Goal: Information Seeking & Learning: Understand process/instructions

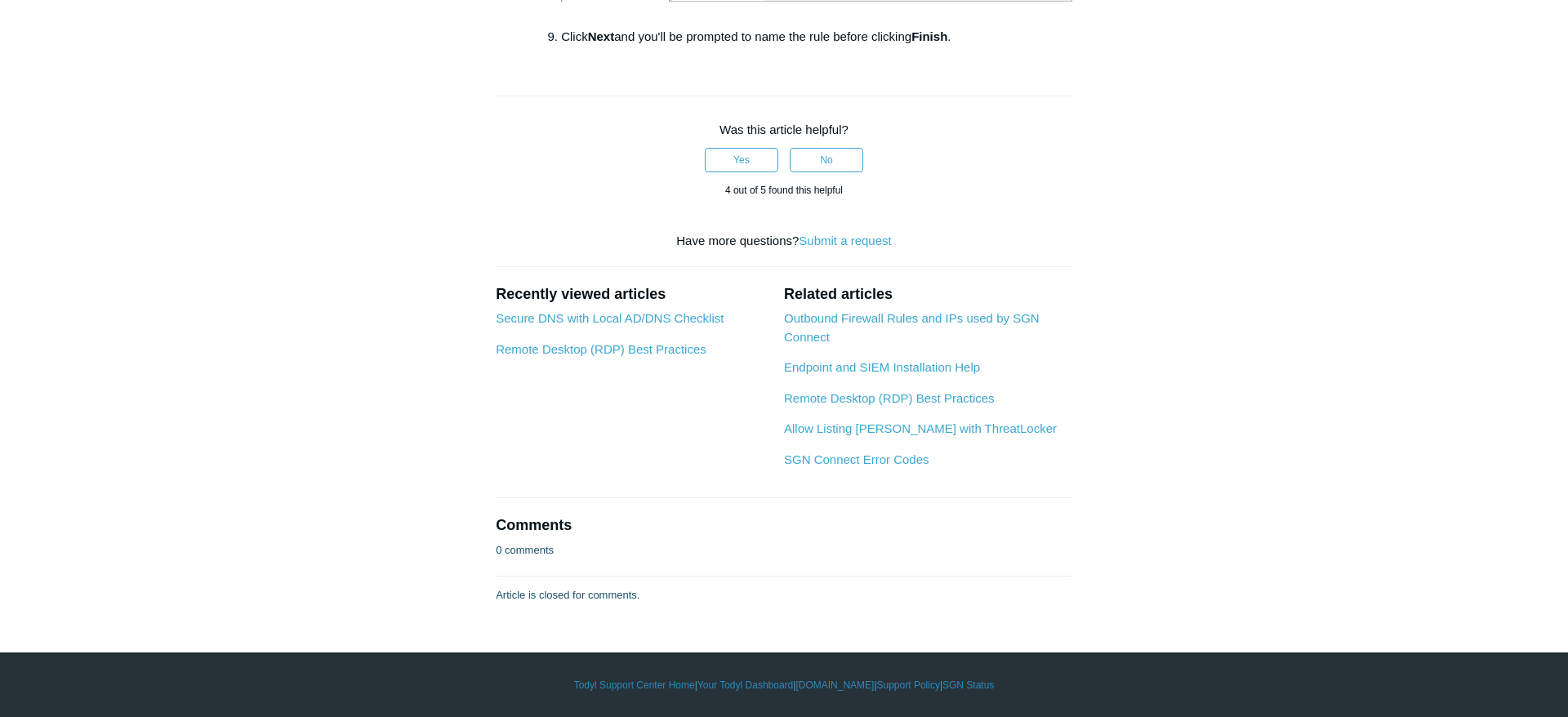
scroll to position [3290, 0]
click at [618, 323] on link "Secure DNS with Local AD/DNS Checklist" at bounding box center [610, 318] width 228 height 14
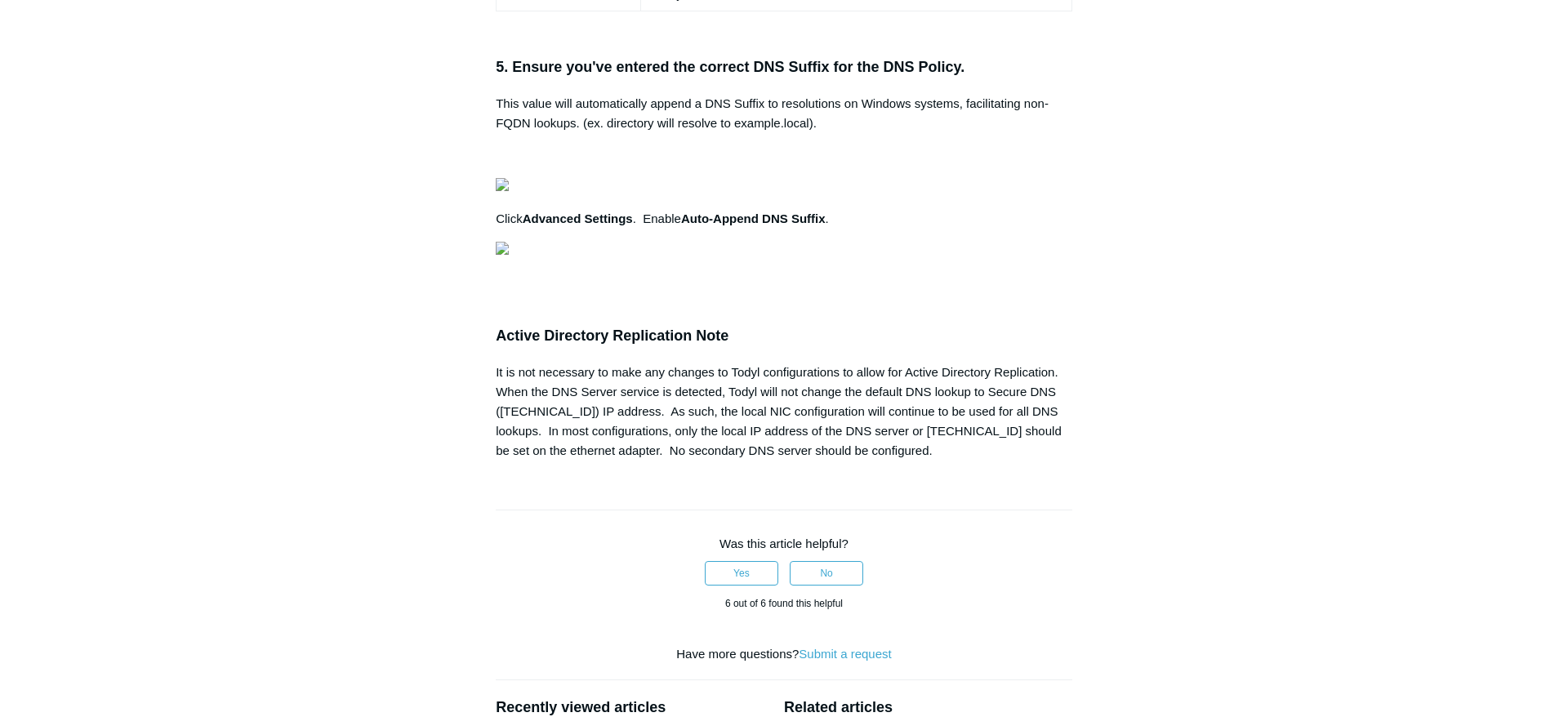
scroll to position [1418, 0]
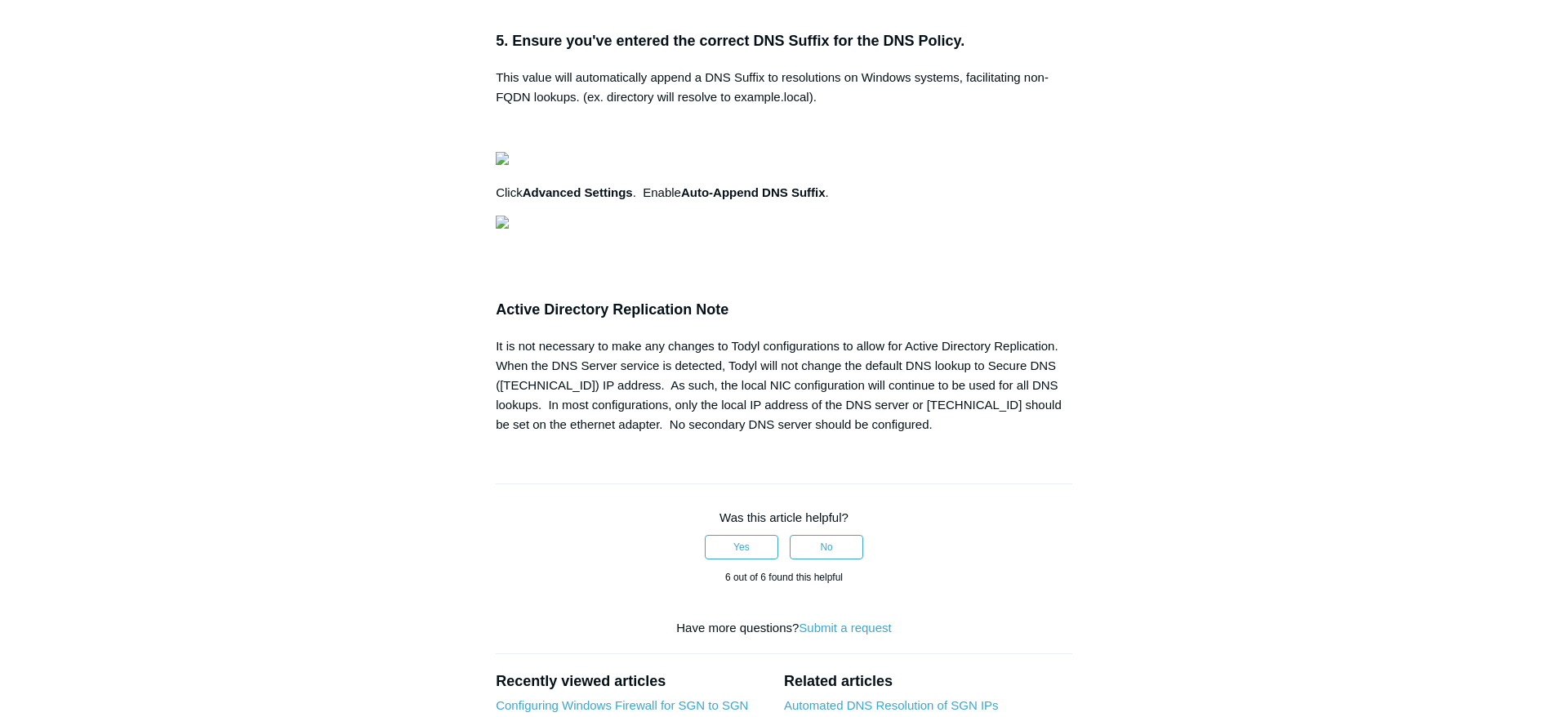
drag, startPoint x: 538, startPoint y: 282, endPoint x: 1035, endPoint y: 282, distance: 497.0
copy code "HKEY_LOCAL_MACHINE\SYSTEM\CurrentControlSet\Services\Tcpip6\Parameters\"
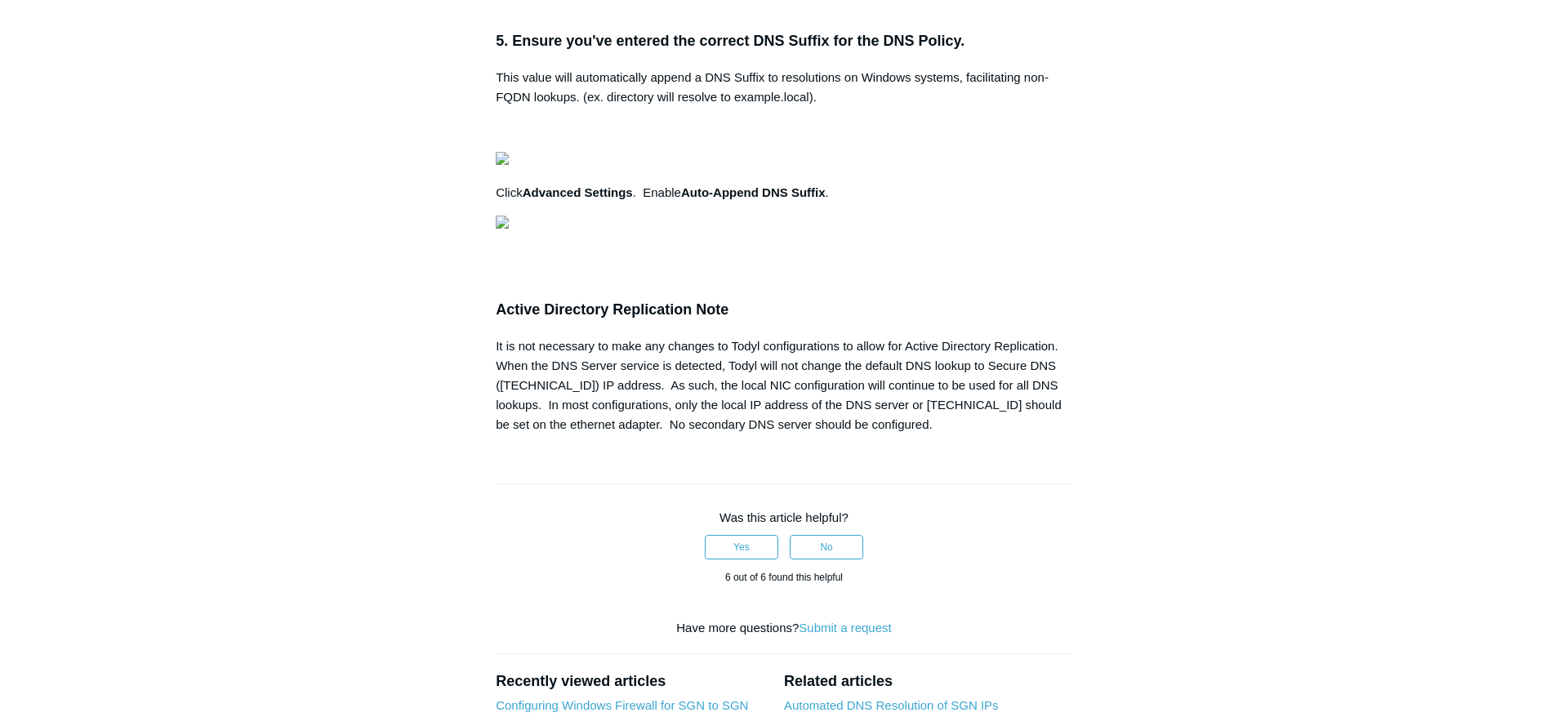
drag, startPoint x: 755, startPoint y: 339, endPoint x: 636, endPoint y: 340, distance: 119.0
copy kbd "DisabledComponents"
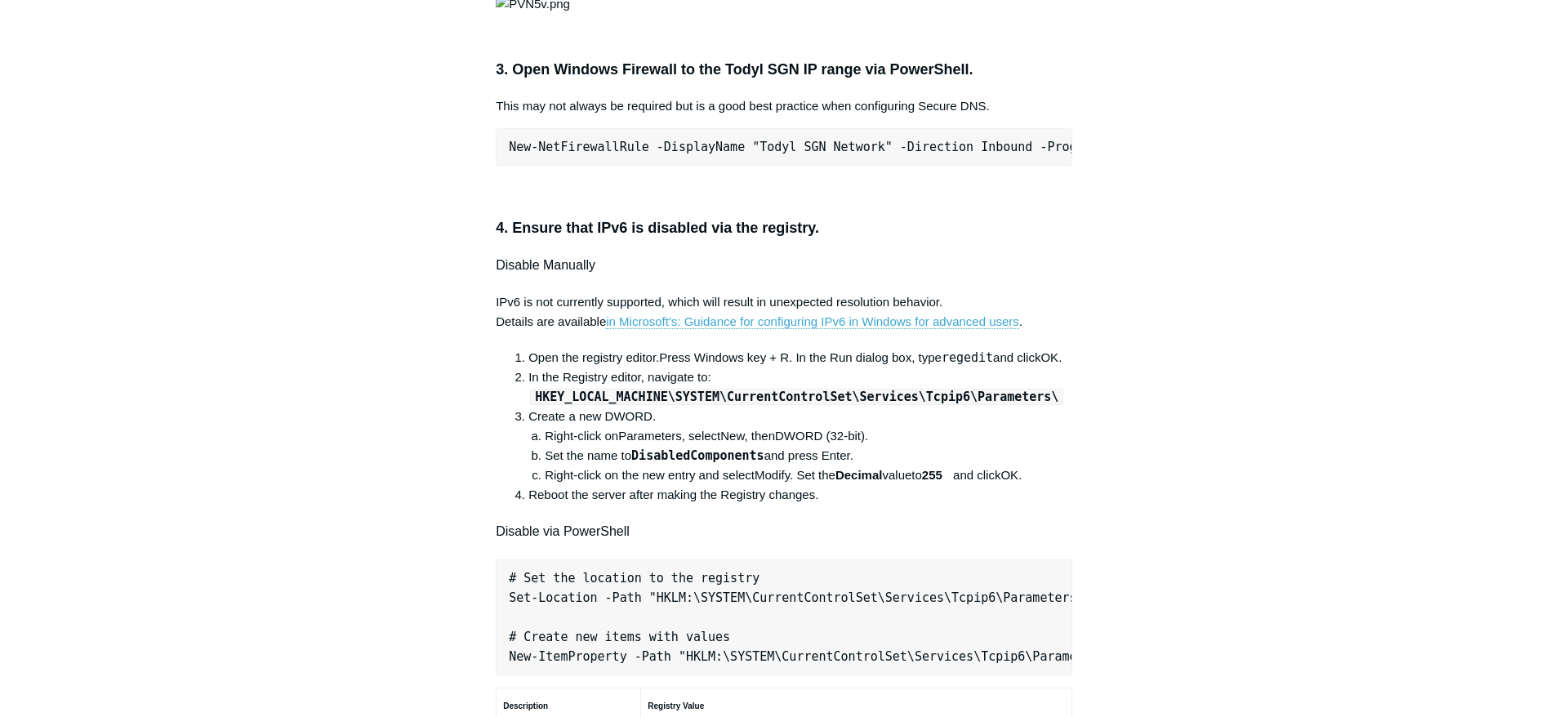
scroll to position [552, 0]
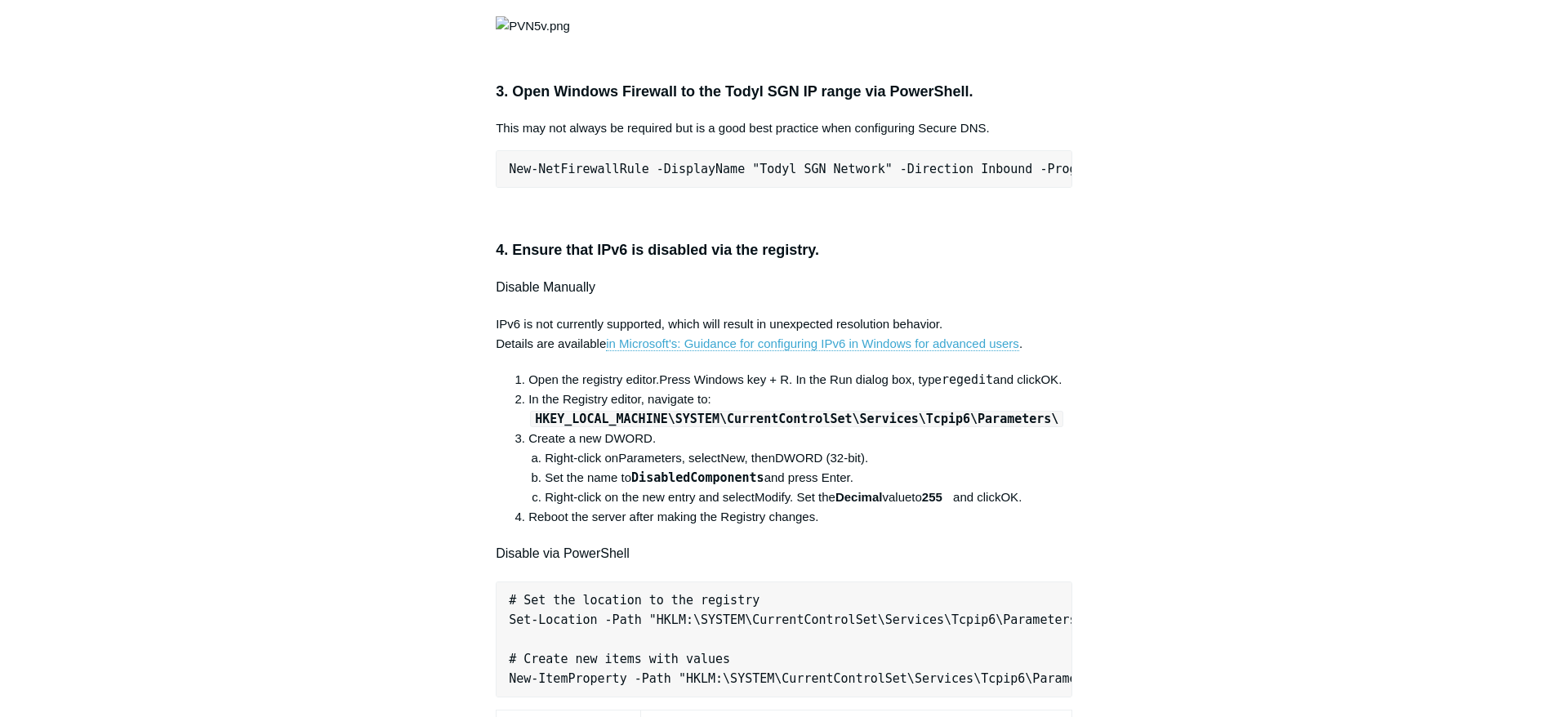
drag, startPoint x: 1120, startPoint y: 630, endPoint x: 1090, endPoint y: 609, distance: 36.6
